Goal: Task Accomplishment & Management: Use online tool/utility

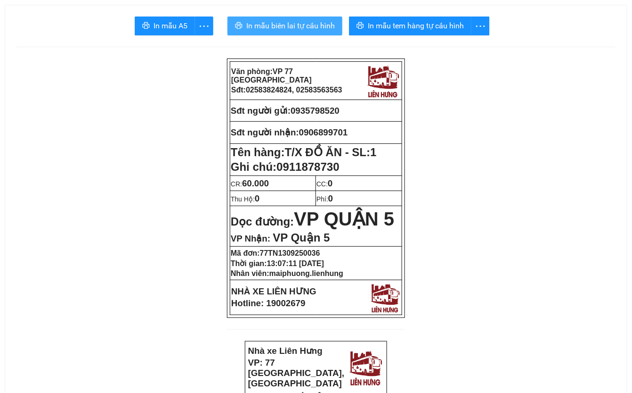
click at [304, 31] on span "In mẫu biên lai tự cấu hình" at bounding box center [290, 26] width 89 height 12
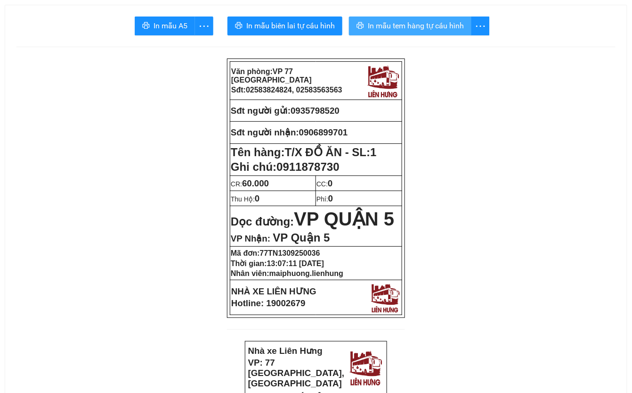
click at [413, 27] on span "In mẫu tem hàng tự cấu hình" at bounding box center [416, 26] width 96 height 12
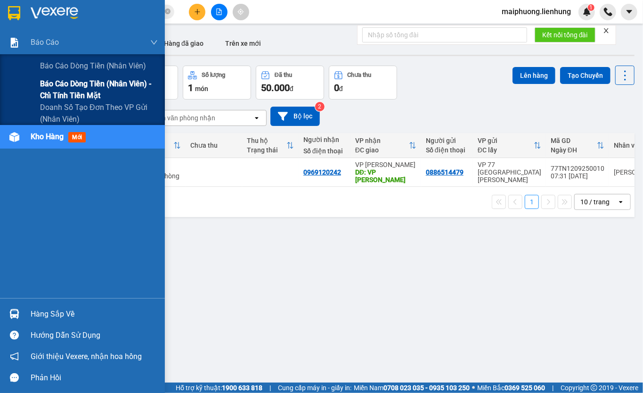
click at [57, 88] on span "Báo cáo dòng tiền (nhân viên) - chỉ tính tiền mặt" at bounding box center [99, 90] width 118 height 24
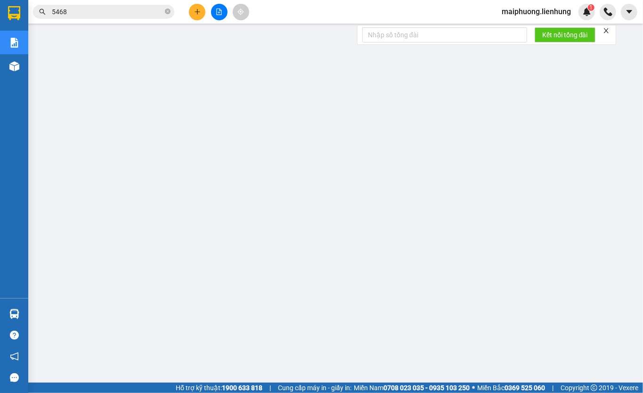
click at [541, 8] on span "maiphuong.lienhung" at bounding box center [536, 12] width 84 height 12
click at [519, 27] on span "Đăng xuất" at bounding box center [541, 29] width 66 height 10
